Goal: Task Accomplishment & Management: Use online tool/utility

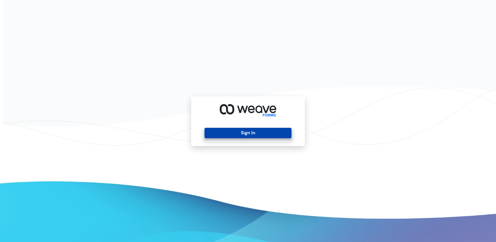
click at [234, 134] on button "Sign In" at bounding box center [248, 133] width 87 height 10
